Goal: Information Seeking & Learning: Learn about a topic

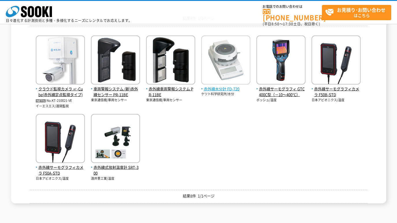
click at [226, 88] on span "赤外線水分計 FD-720" at bounding box center [225, 89] width 49 height 6
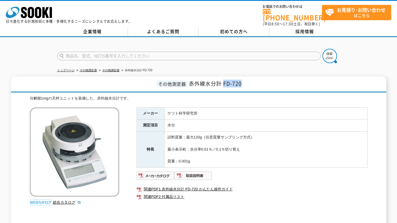
drag, startPoint x: 223, startPoint y: 80, endPoint x: 243, endPoint y: 81, distance: 19.7
click at [243, 81] on h1 "その他測定器 赤外線水分計 FD-720" at bounding box center [198, 84] width 375 height 16
copy span "FD-720"
